Goal: Task Accomplishment & Management: Use online tool/utility

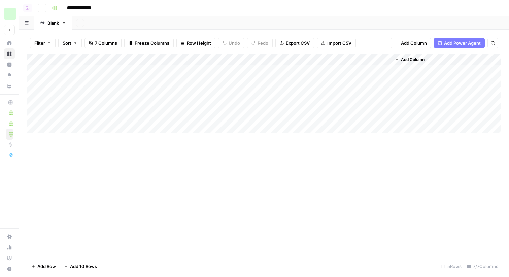
click at [378, 61] on div "Add Column" at bounding box center [264, 93] width 474 height 79
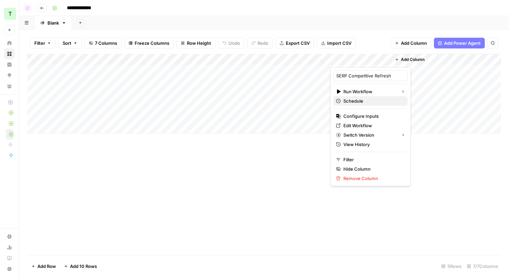
click at [352, 103] on span "Schedule" at bounding box center [373, 101] width 59 height 7
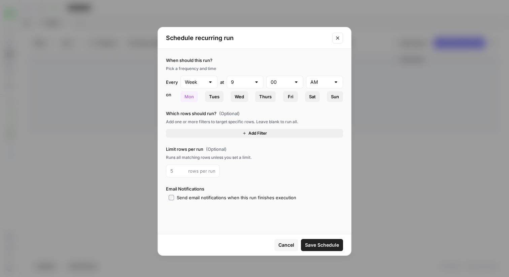
click at [216, 128] on div "Which rows should run? (Optional) Add one or more filters to target specific ro…" at bounding box center [254, 124] width 177 height 28
click at [230, 131] on button "Add Filter" at bounding box center [254, 133] width 177 height 9
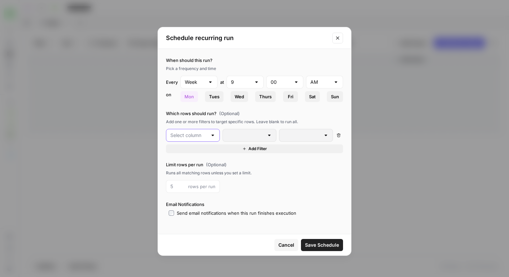
click at [197, 136] on input "text" at bounding box center [188, 135] width 37 height 7
click at [190, 137] on input "text" at bounding box center [188, 135] width 37 height 7
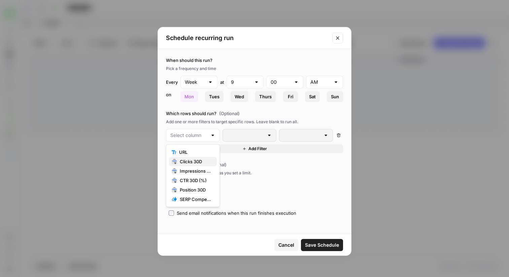
click at [189, 161] on span "Clicks 30D" at bounding box center [196, 161] width 32 height 7
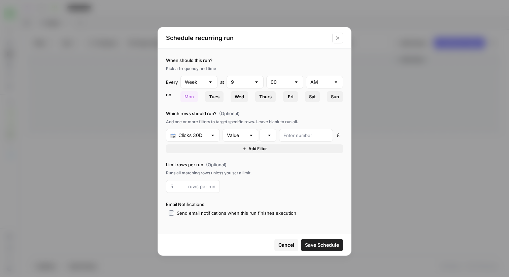
click at [247, 137] on div "Value" at bounding box center [241, 135] width 36 height 13
click at [238, 159] on span "Change" at bounding box center [239, 161] width 22 height 7
type input "Change"
click at [269, 134] on div at bounding box center [269, 135] width 5 height 7
click at [292, 137] on input "number" at bounding box center [306, 135] width 45 height 7
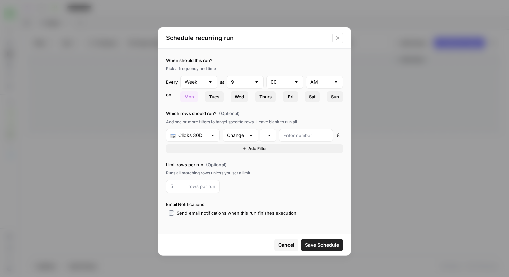
click at [336, 38] on icon "Close modal" at bounding box center [337, 37] width 5 height 5
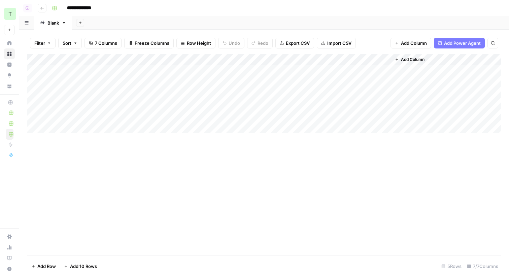
click at [377, 59] on div "Add Column" at bounding box center [264, 93] width 474 height 79
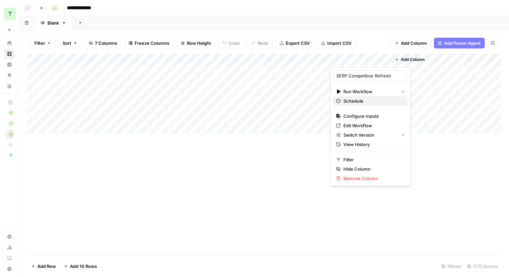
click at [359, 102] on span "Schedule" at bounding box center [373, 101] width 59 height 7
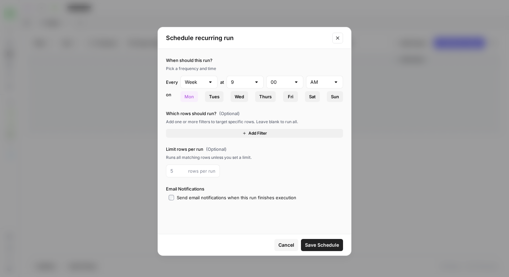
click at [215, 131] on button "Add Filter" at bounding box center [254, 133] width 177 height 9
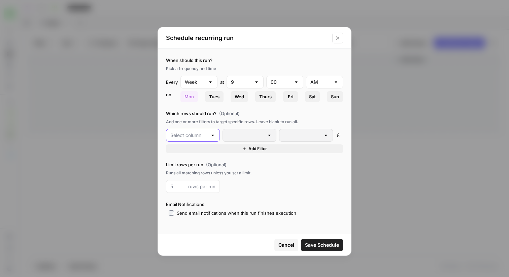
click at [205, 136] on input "text" at bounding box center [188, 135] width 37 height 7
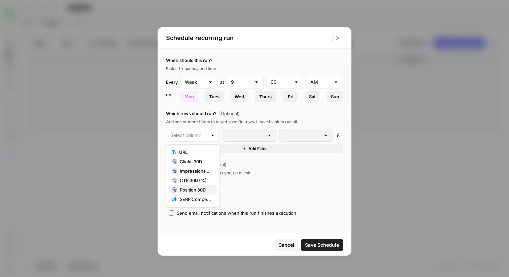
click at [190, 191] on span "Position 30D" at bounding box center [196, 190] width 32 height 7
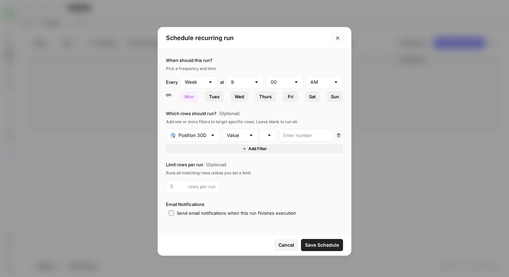
click at [252, 135] on div at bounding box center [251, 135] width 5 height 7
type input "Value"
click at [271, 136] on div at bounding box center [269, 135] width 5 height 7
click at [247, 137] on div "Value" at bounding box center [241, 135] width 36 height 13
click at [237, 162] on span "Change" at bounding box center [239, 161] width 22 height 7
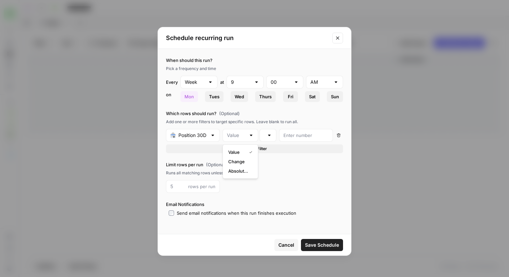
type input "Change"
click at [289, 136] on input "number" at bounding box center [306, 135] width 45 height 7
type input "1"
type input "15"
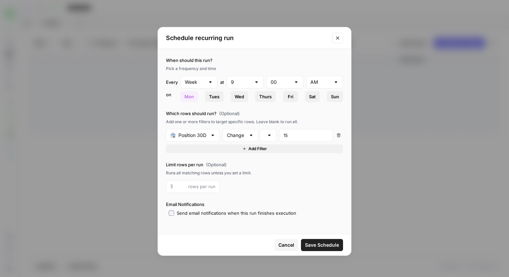
click at [339, 37] on icon "Close modal" at bounding box center [337, 37] width 5 height 5
